Goal: Find specific page/section: Find specific page/section

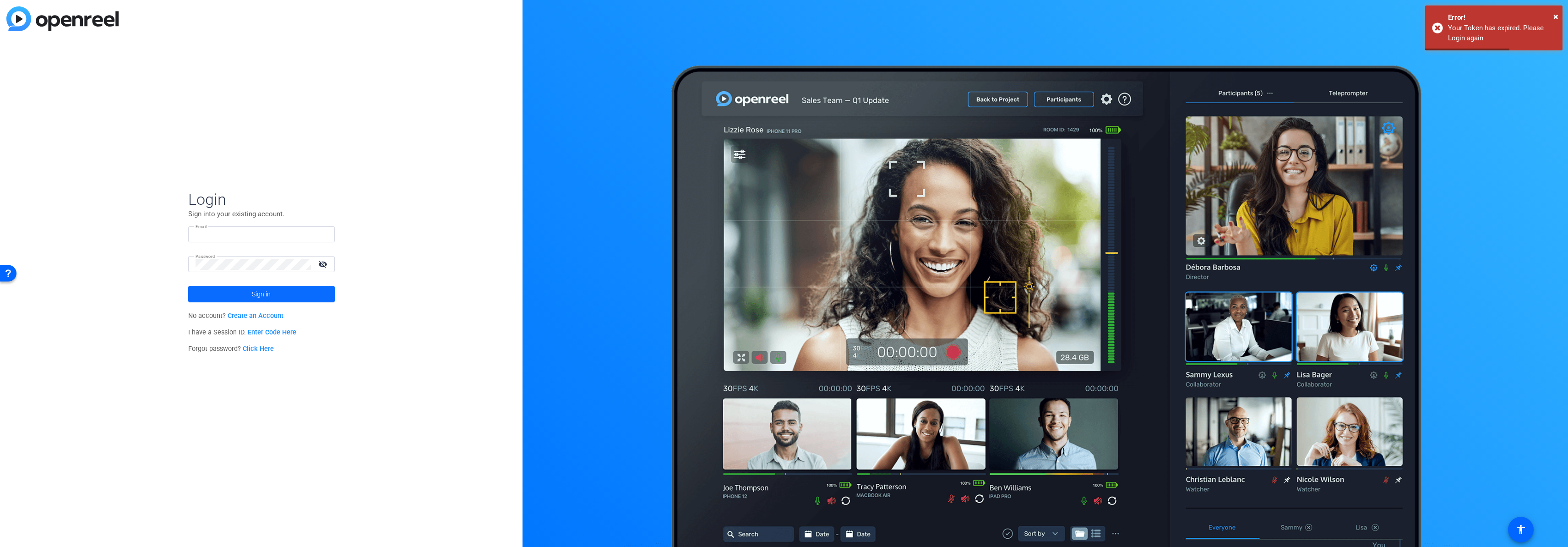
type input "[PERSON_NAME][EMAIL_ADDRESS][PERSON_NAME][DOMAIN_NAME]"
click at [252, 297] on span "Sign in" at bounding box center [261, 294] width 19 height 23
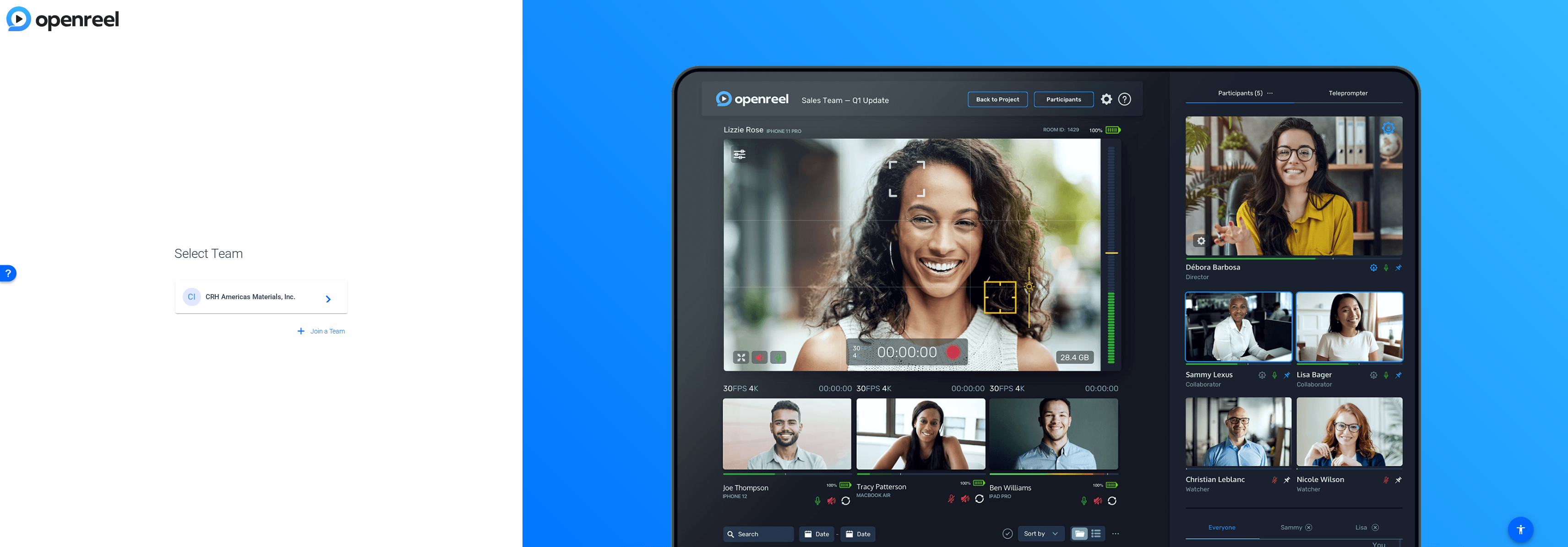
click at [287, 303] on div "CI CRH Americas Materials, Inc. navigate_next" at bounding box center [261, 297] width 158 height 18
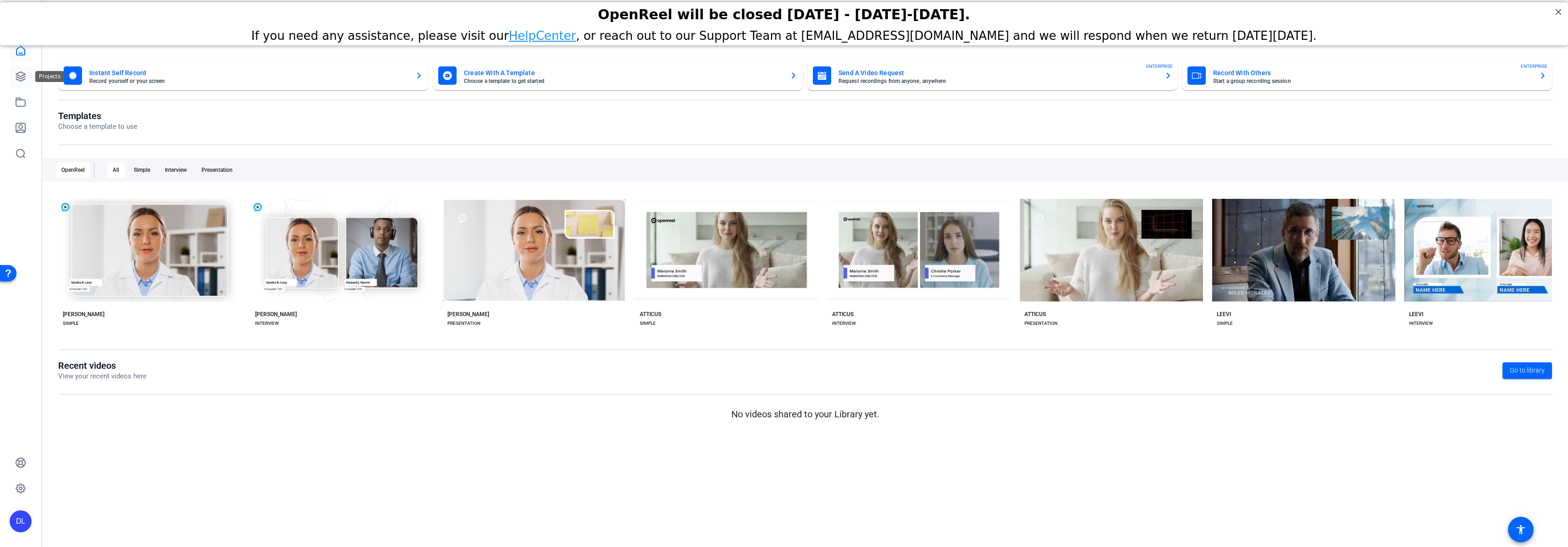
click at [23, 76] on icon at bounding box center [21, 77] width 11 height 11
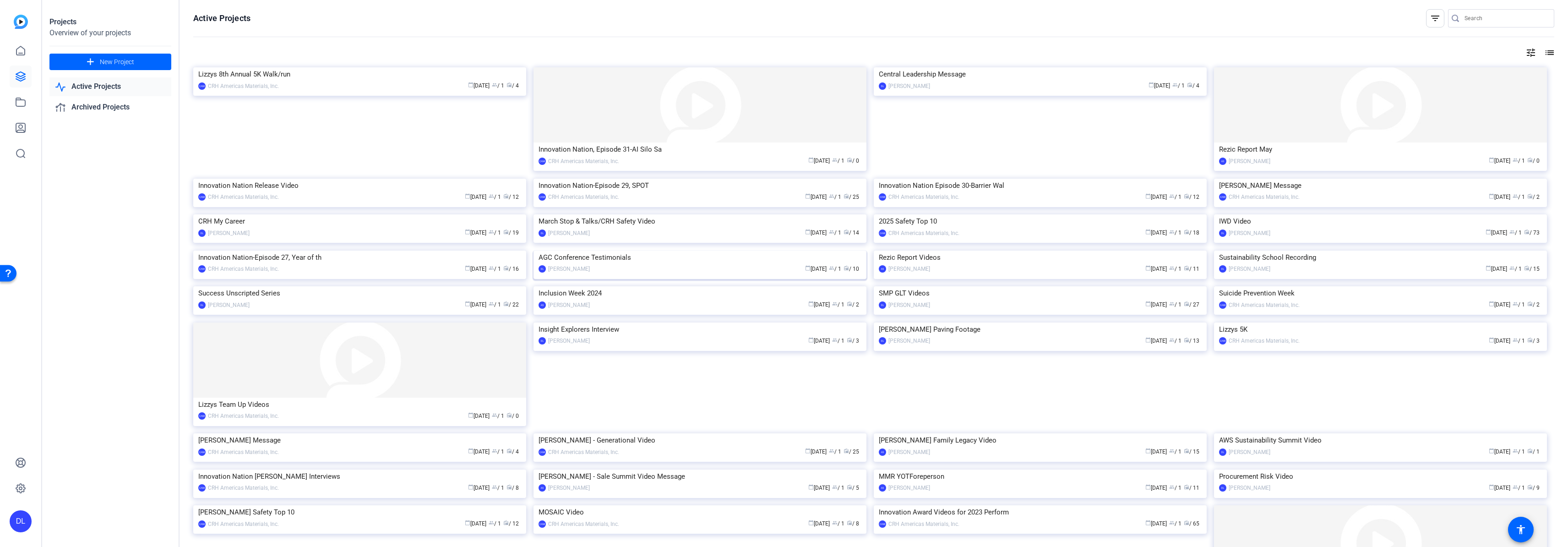
scroll to position [255, 0]
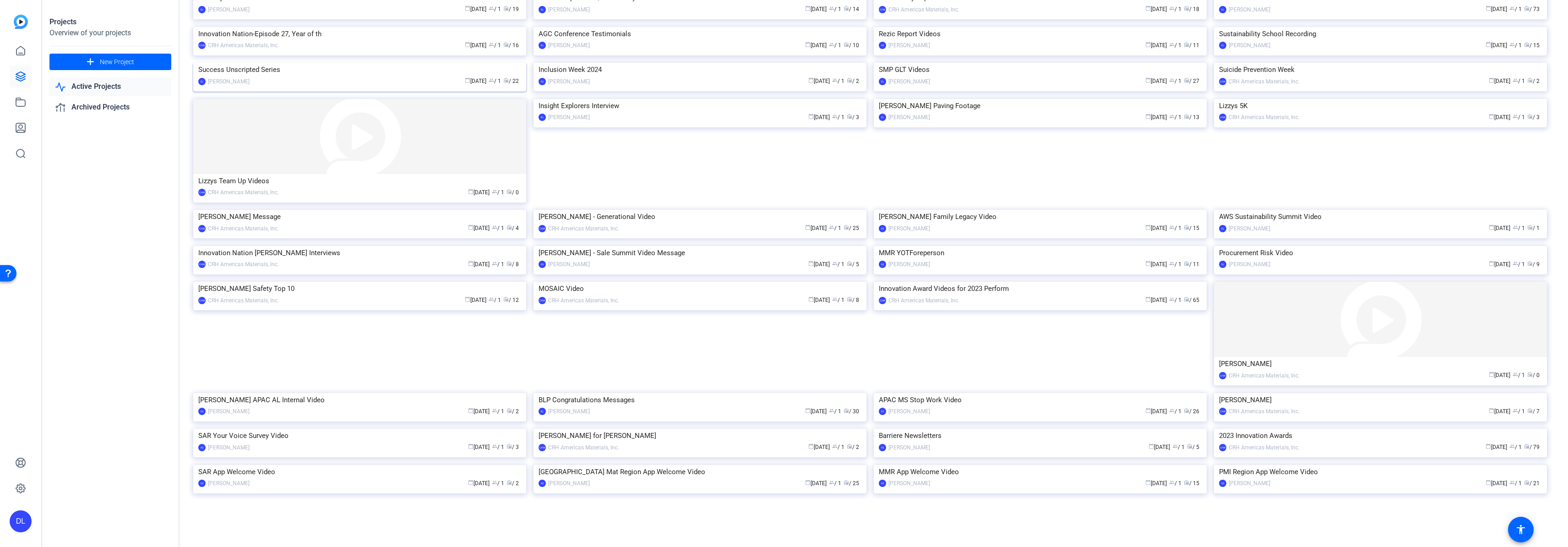
click at [383, 63] on img at bounding box center [359, 63] width 333 height 0
